Goal: Task Accomplishment & Management: Manage account settings

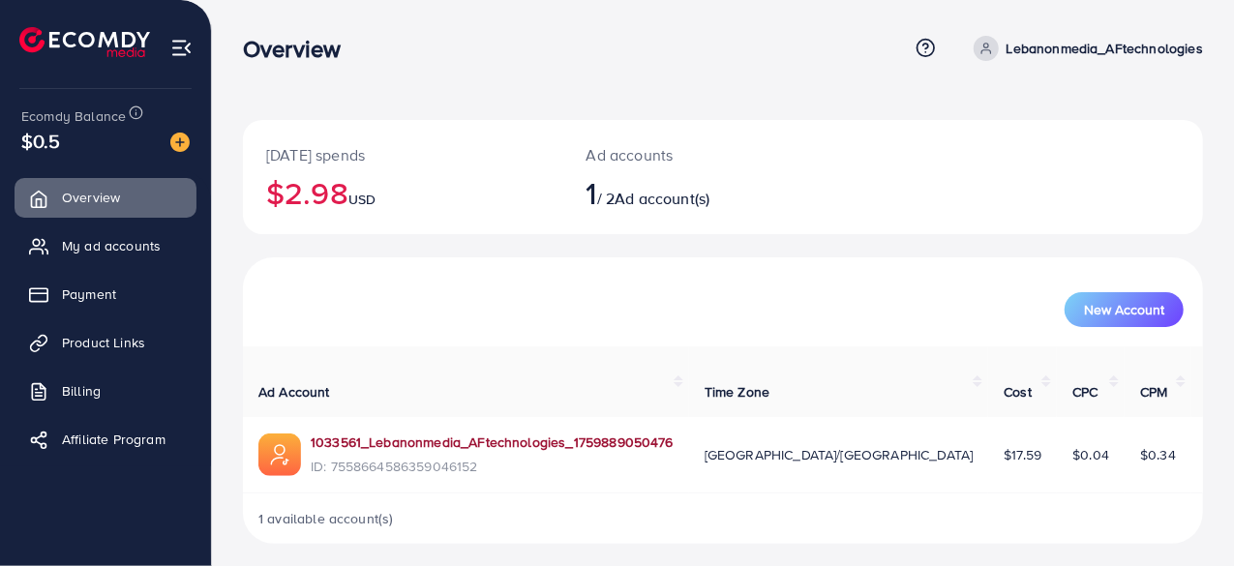
click at [473, 442] on link "1033561_Lebanonmedia_AFtechnologies_1759889050476" at bounding box center [492, 442] width 363 height 19
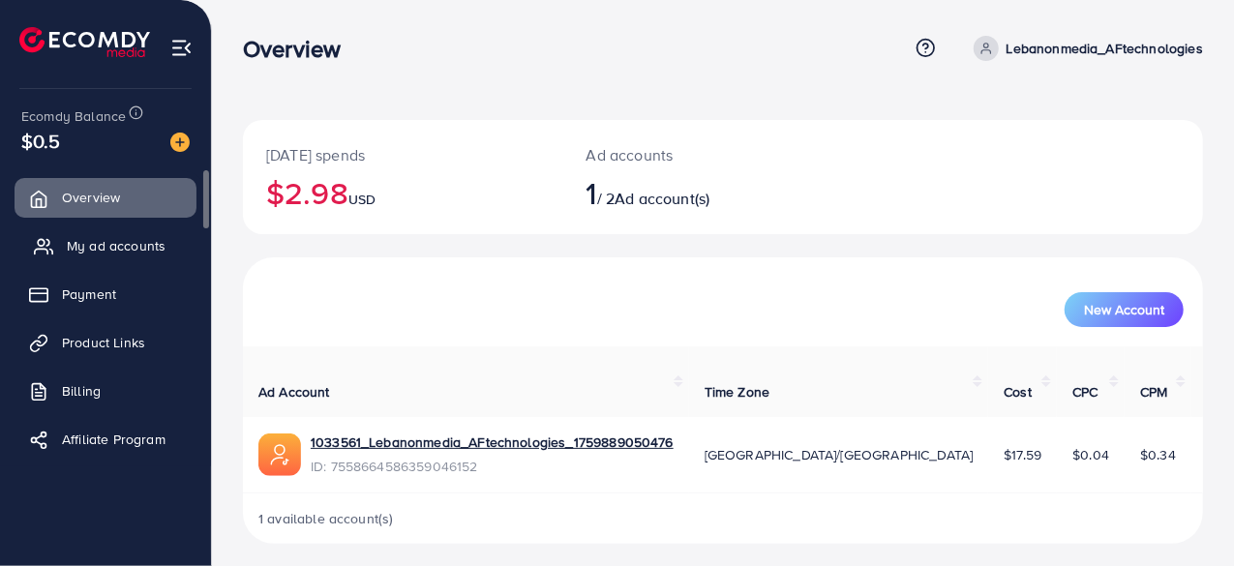
click at [103, 252] on span "My ad accounts" at bounding box center [116, 245] width 99 height 19
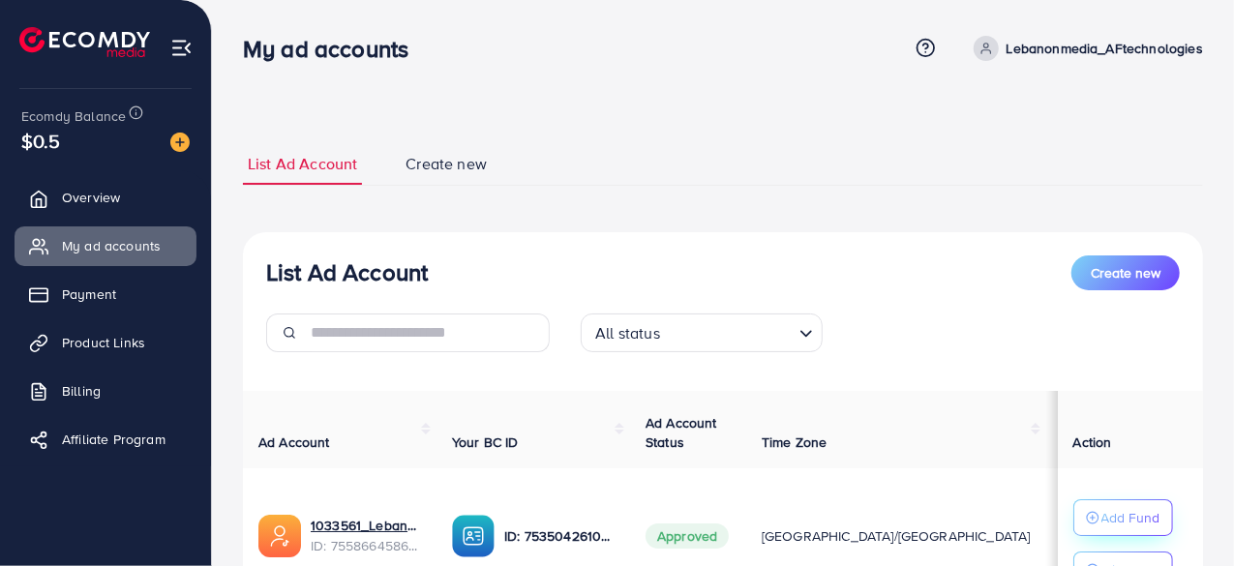
click at [1140, 521] on p "Add Fund" at bounding box center [1130, 517] width 59 height 23
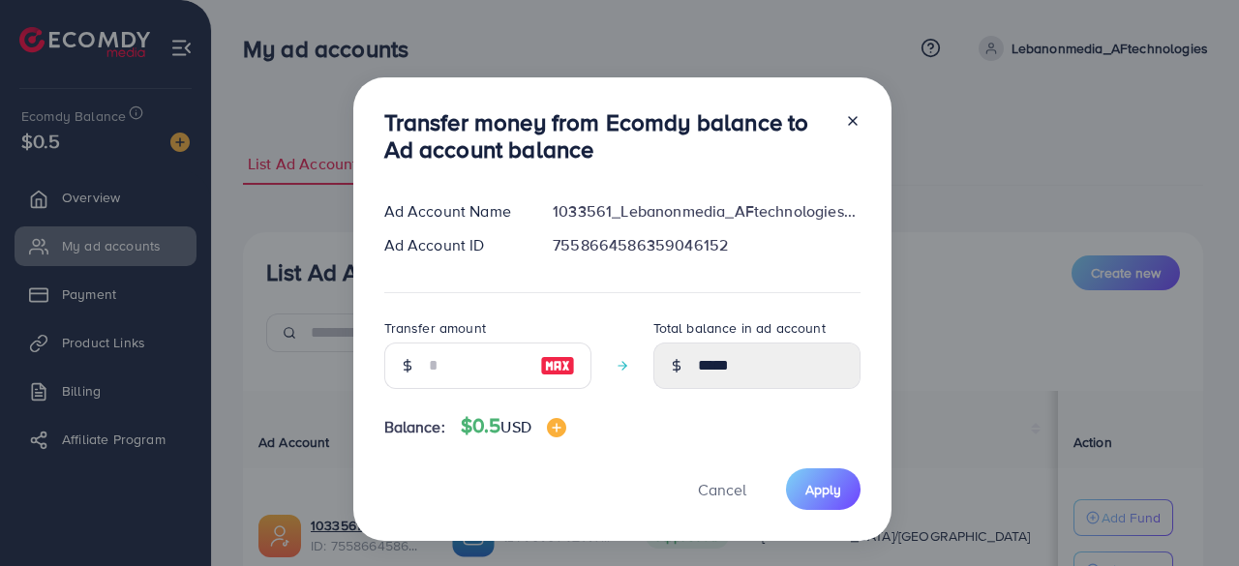
click at [1052, 137] on div "Transfer money from Ecomdy balance to Ad account balance Ad Account Name 103356…" at bounding box center [619, 283] width 1239 height 566
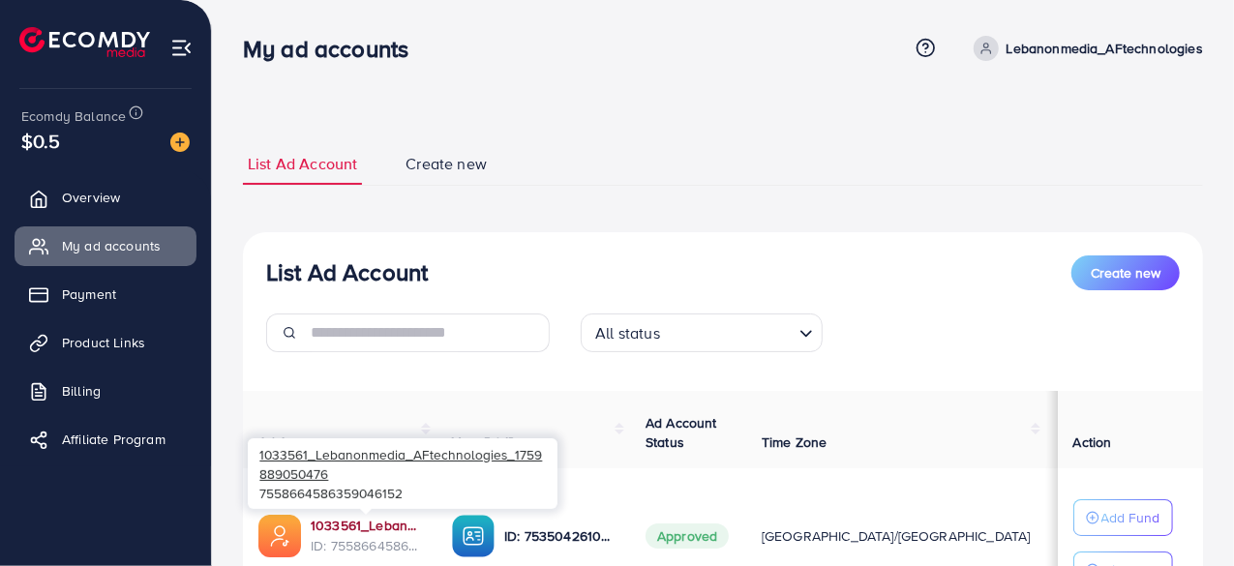
click at [375, 525] on link "1033561_Lebanonmedia_AFtechnologies_1759889050476" at bounding box center [366, 525] width 110 height 19
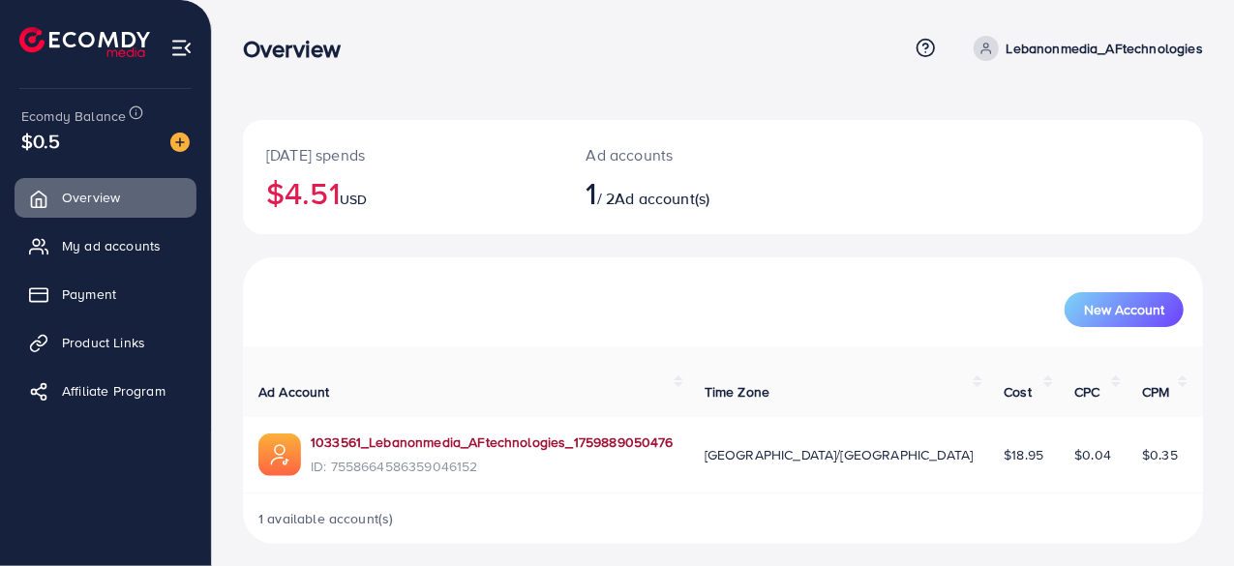
click at [457, 444] on link "1033561_Lebanonmedia_AFtechnologies_1759889050476" at bounding box center [492, 442] width 363 height 19
